Goal: Check status: Check status

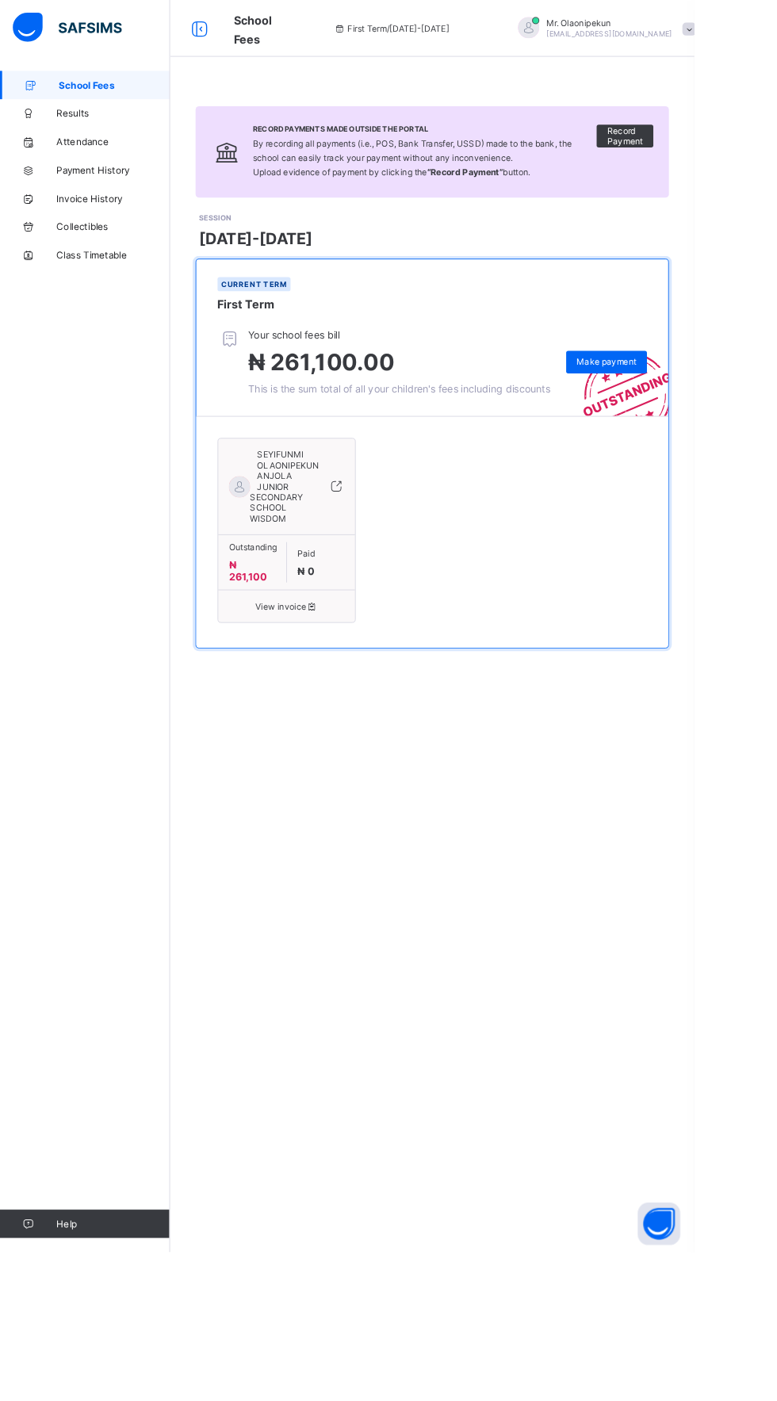
click at [335, 684] on span "View invoice" at bounding box center [320, 678] width 129 height 12
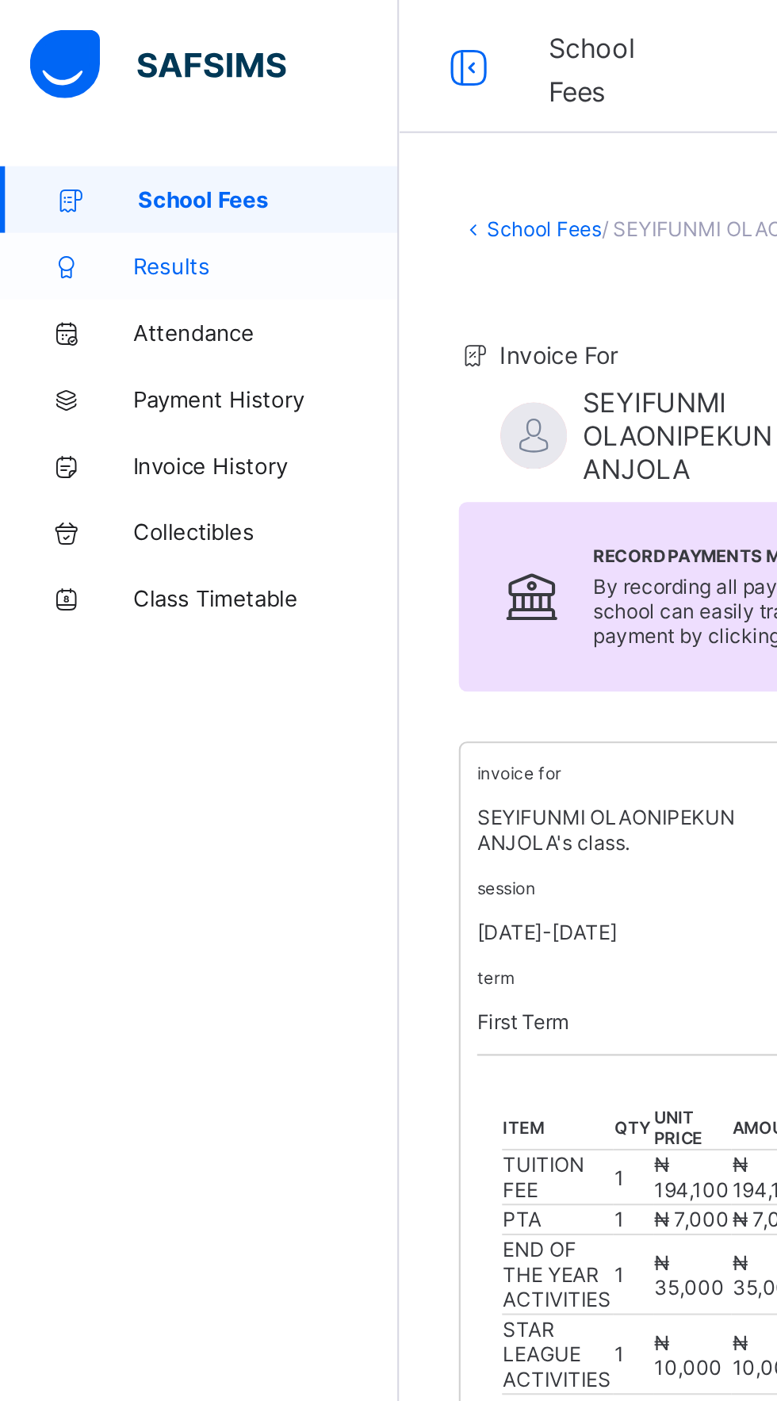
click at [95, 128] on span "Results" at bounding box center [126, 127] width 127 height 13
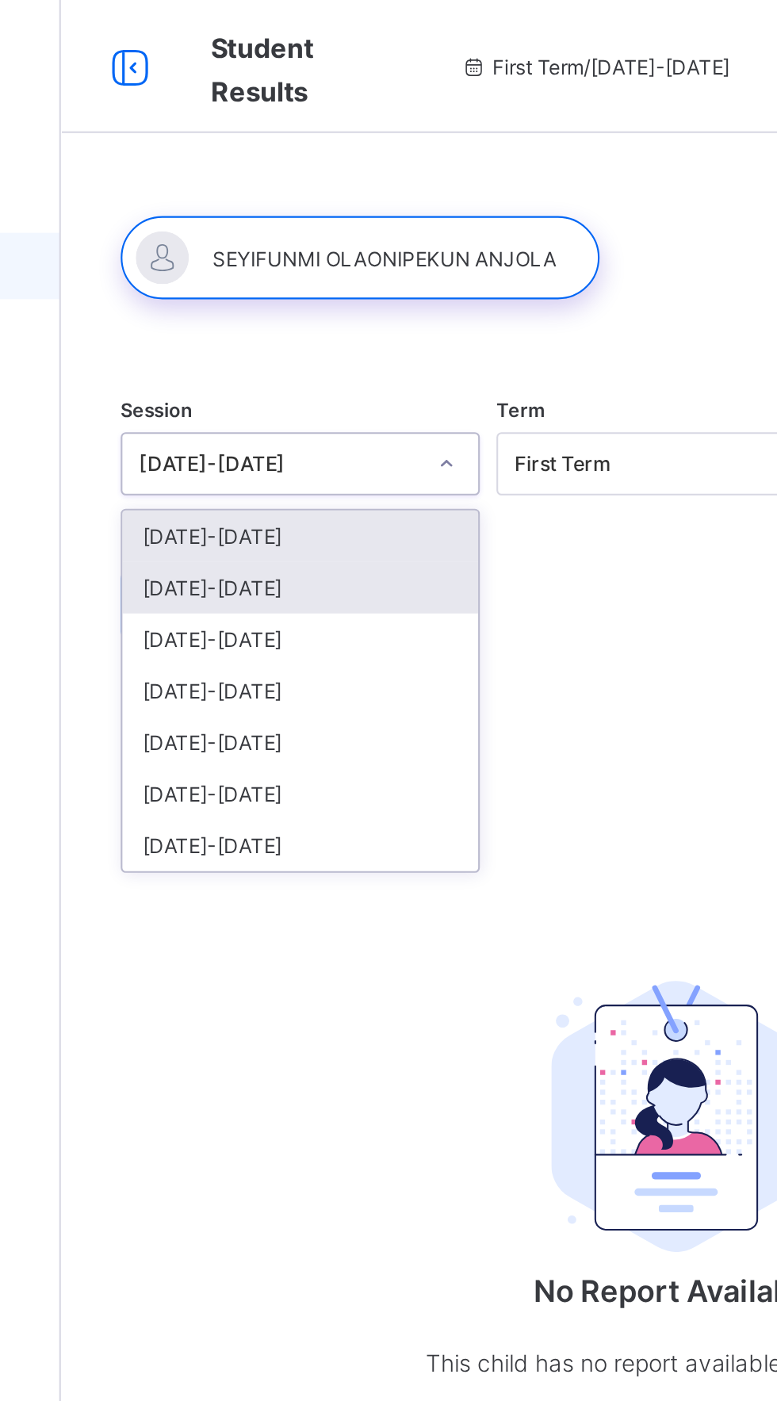
click at [297, 280] on div "[DATE]-[DATE]" at bounding box center [305, 280] width 170 height 25
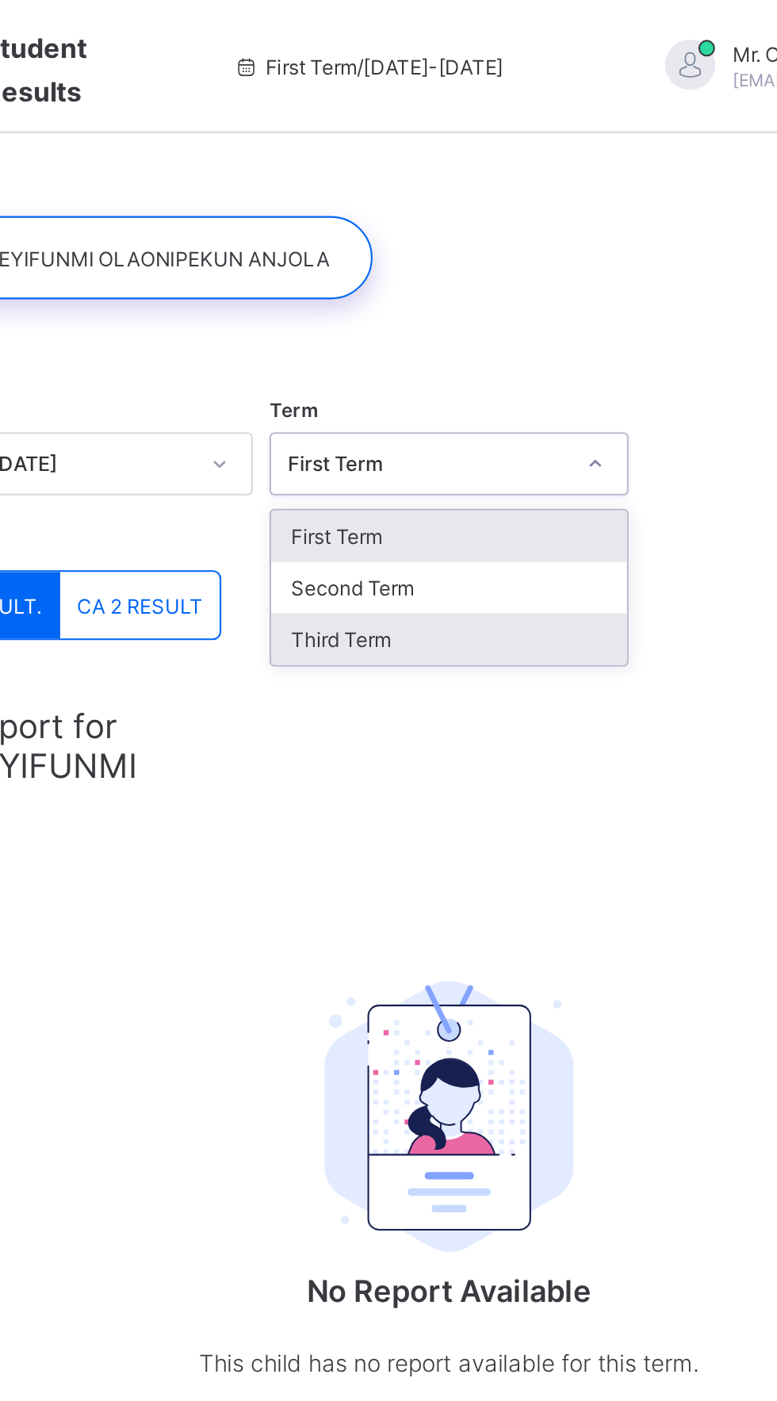
click at [454, 305] on div "Third Term" at bounding box center [484, 305] width 170 height 25
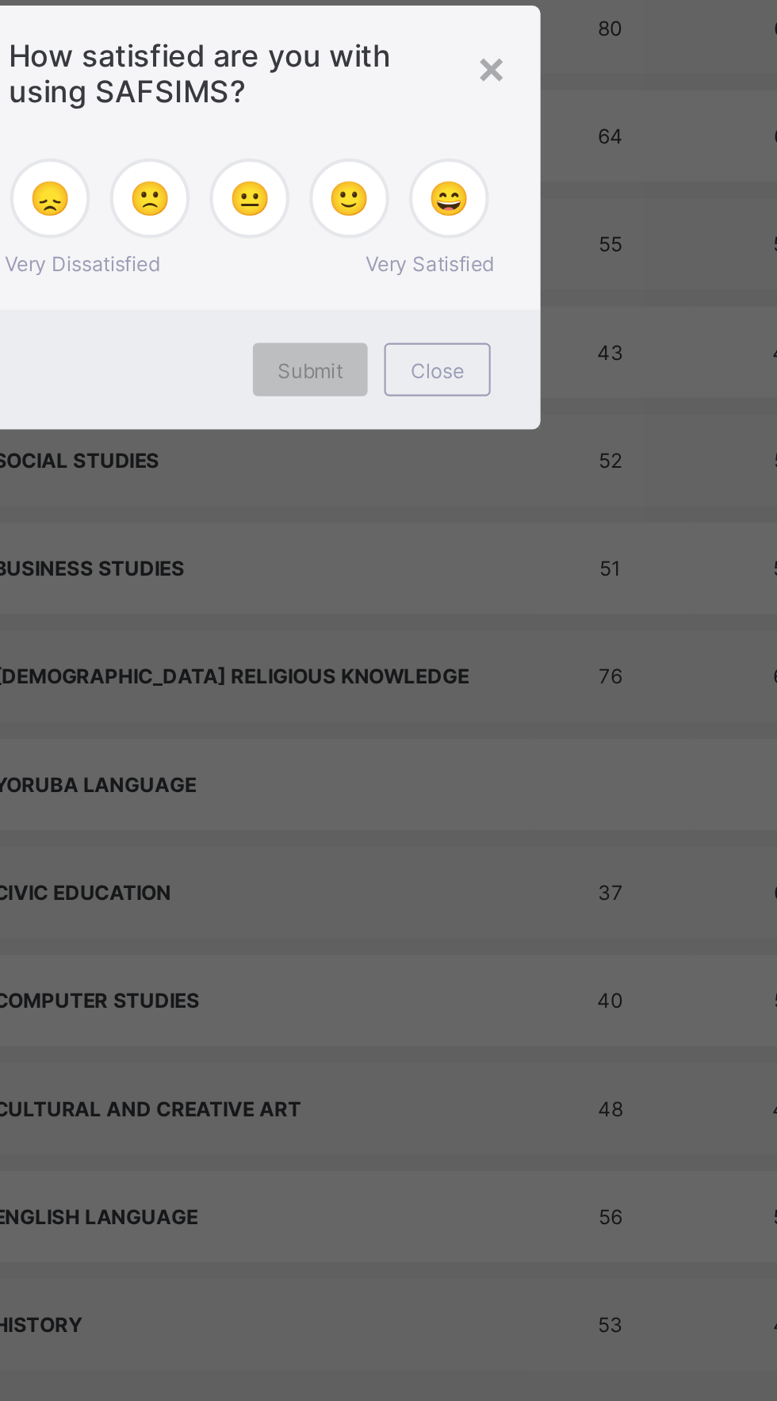
scroll to position [350, 0]
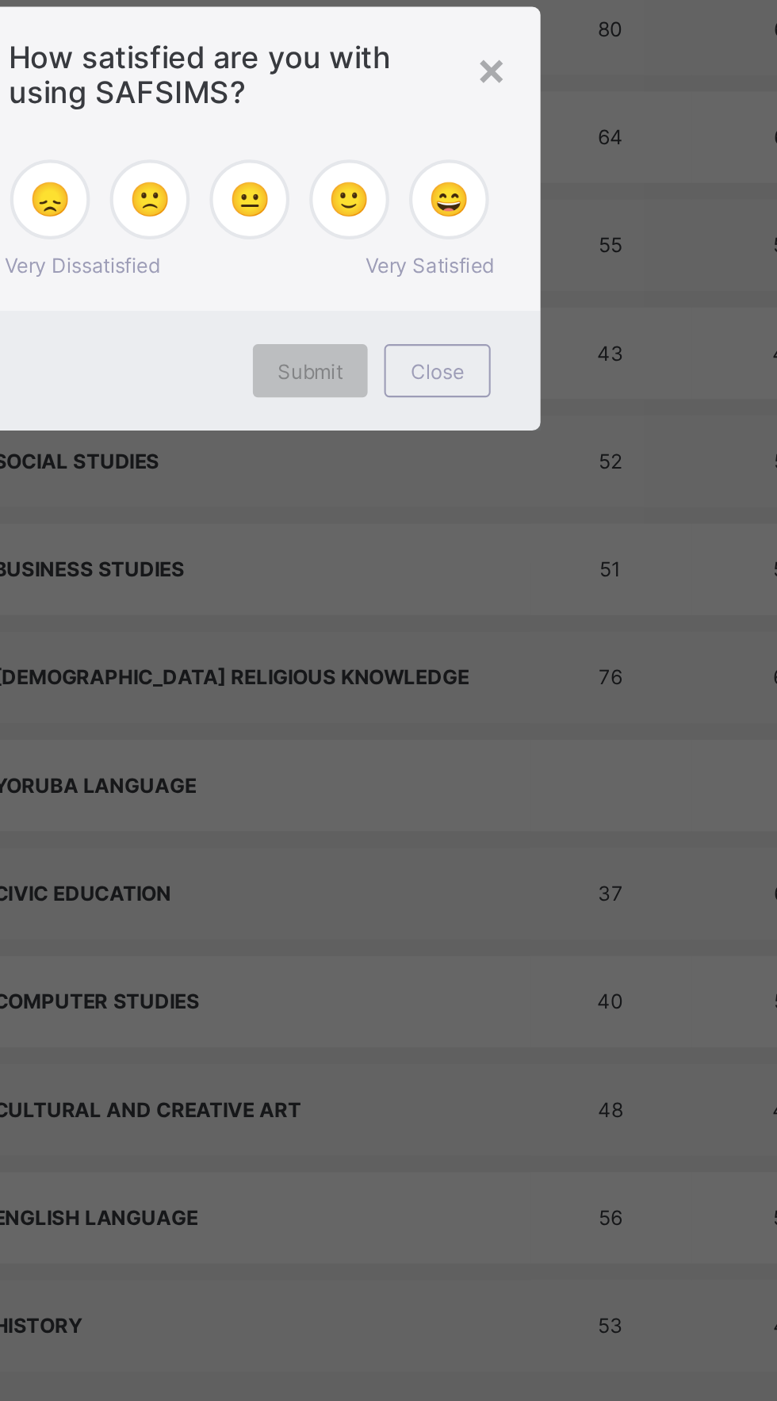
click at [446, 701] on span "🙂" at bounding box center [437, 691] width 20 height 19
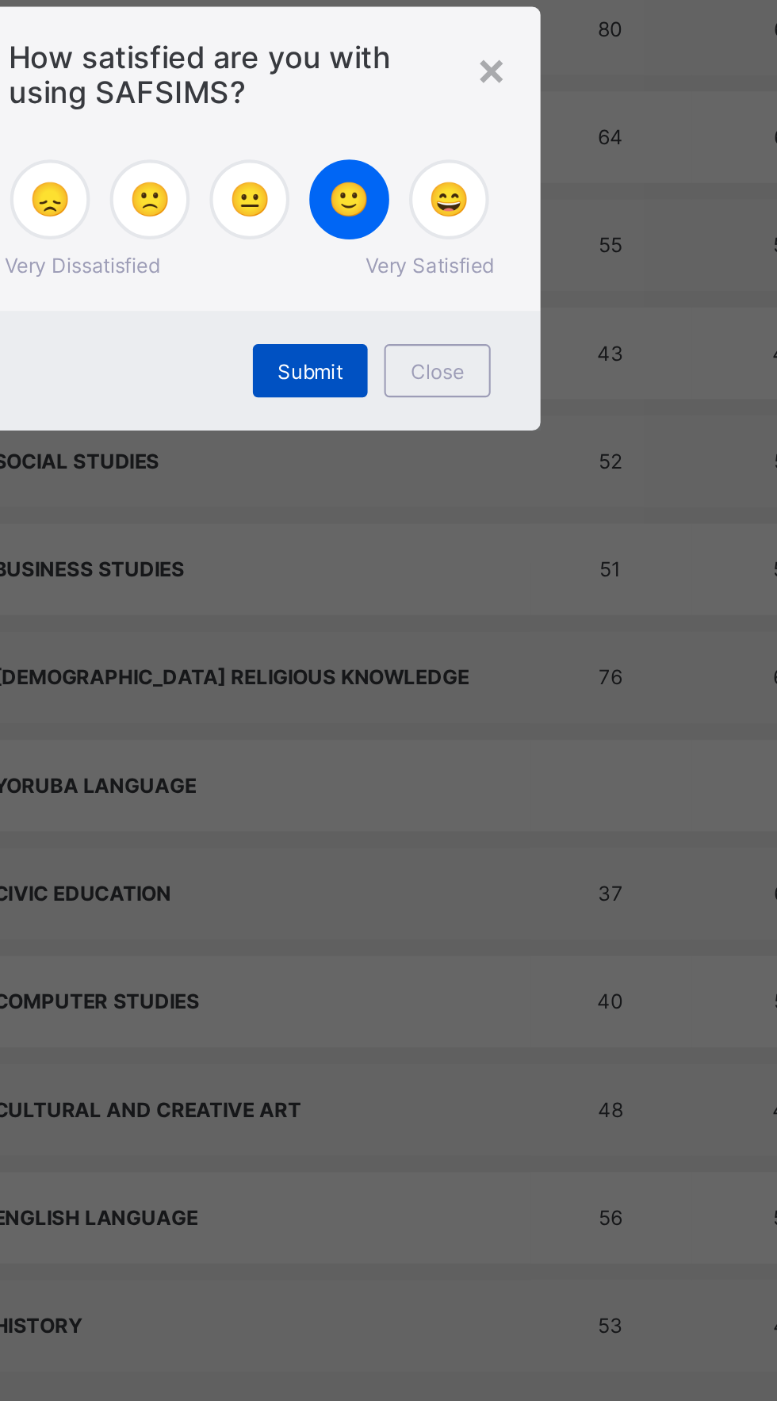
click at [433, 780] on span "Submit" at bounding box center [417, 774] width 31 height 12
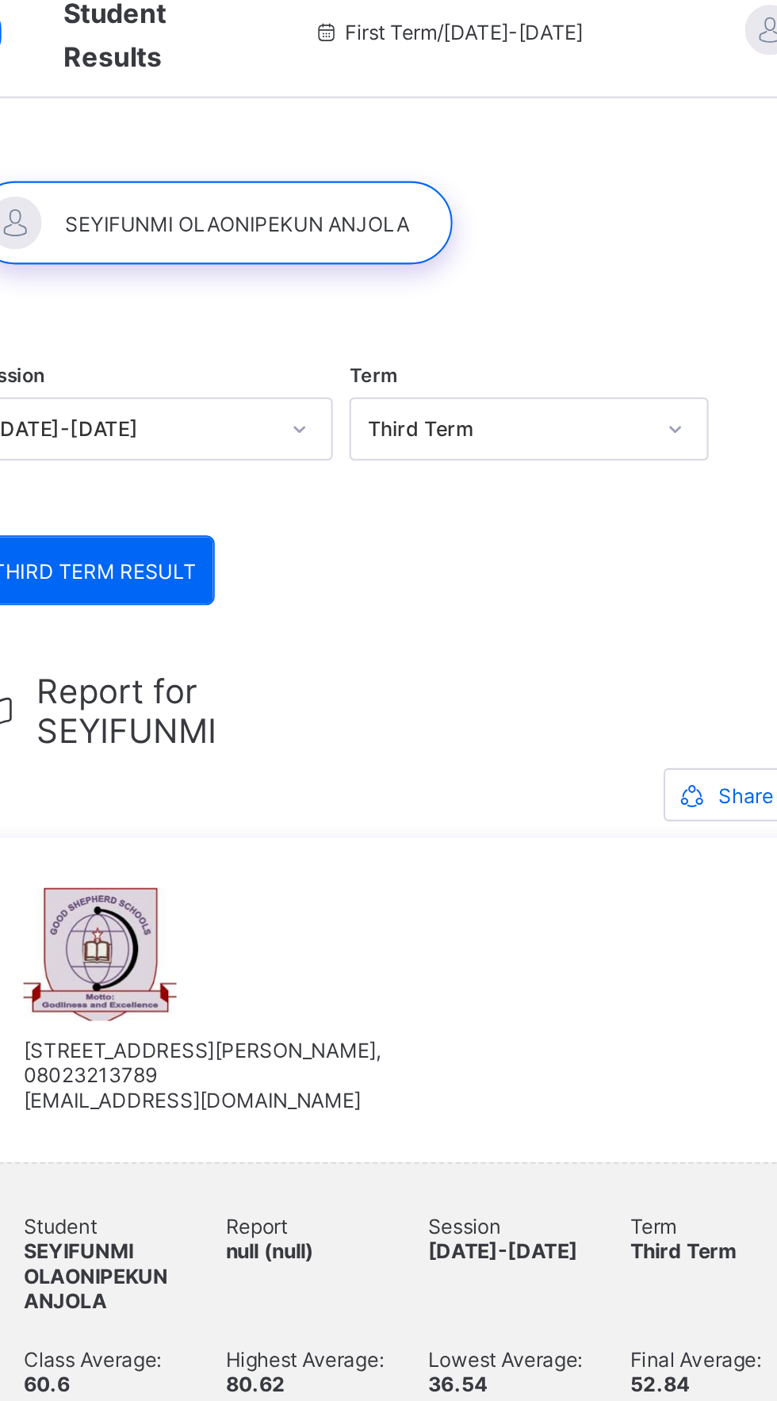
scroll to position [0, 0]
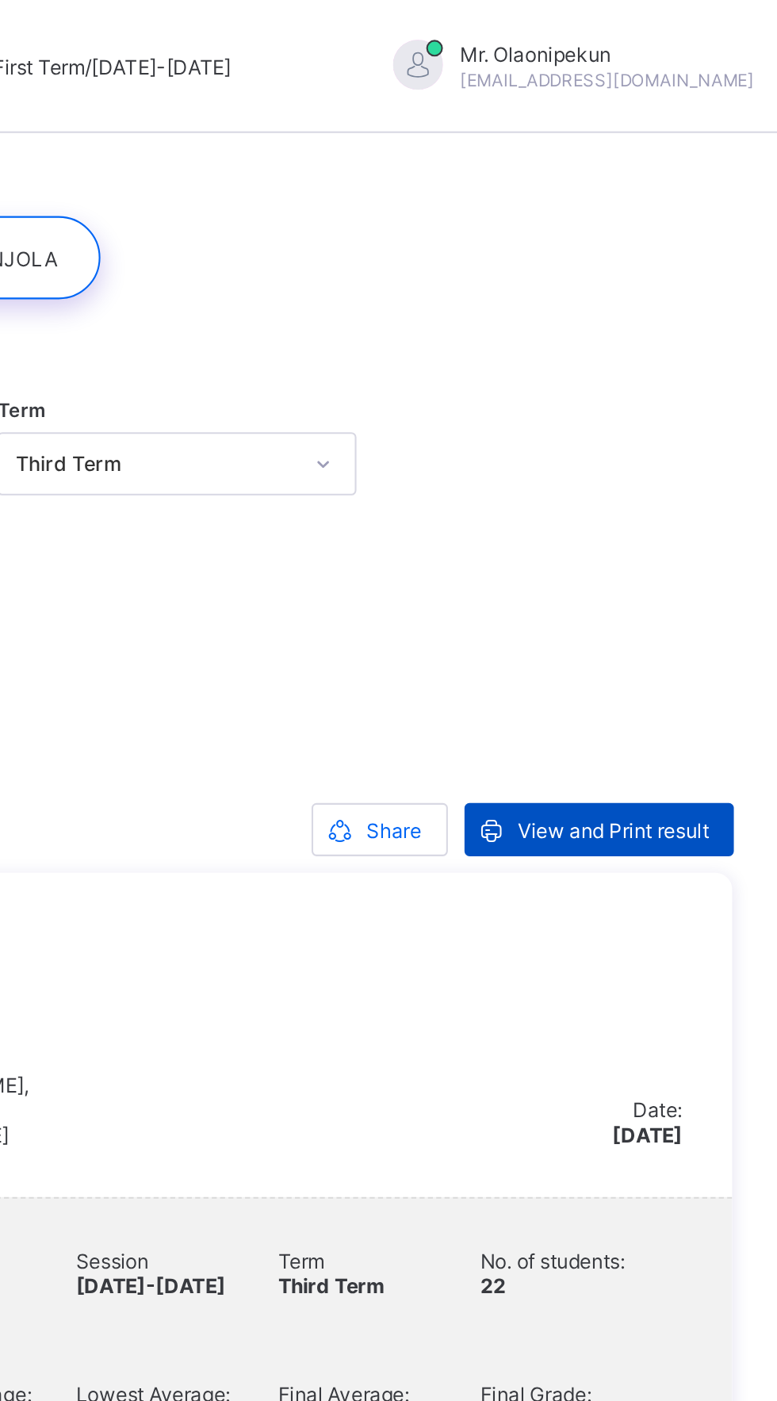
click at [689, 388] on div "View and Print result" at bounding box center [685, 395] width 128 height 25
